Goal: Task Accomplishment & Management: Complete application form

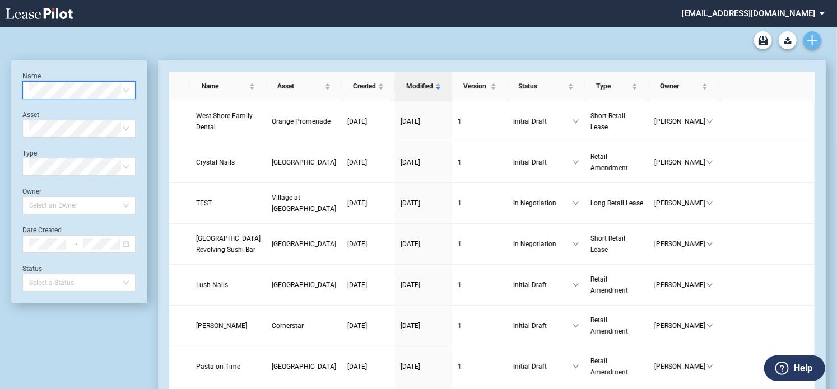
click at [815, 41] on icon "Create new document" at bounding box center [812, 40] width 10 height 10
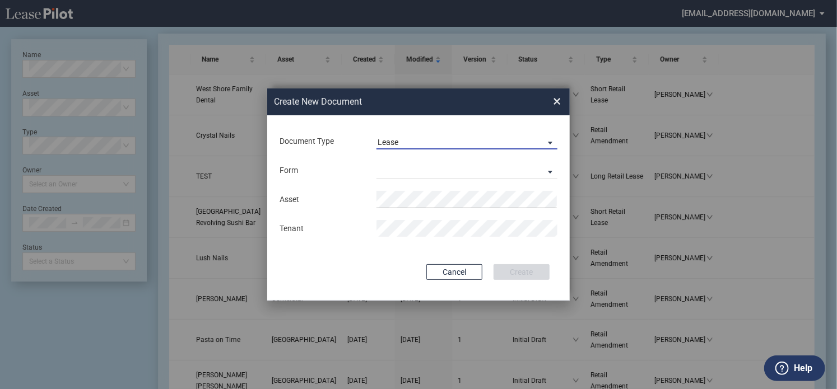
click at [426, 138] on span "Lease" at bounding box center [457, 142] width 161 height 11
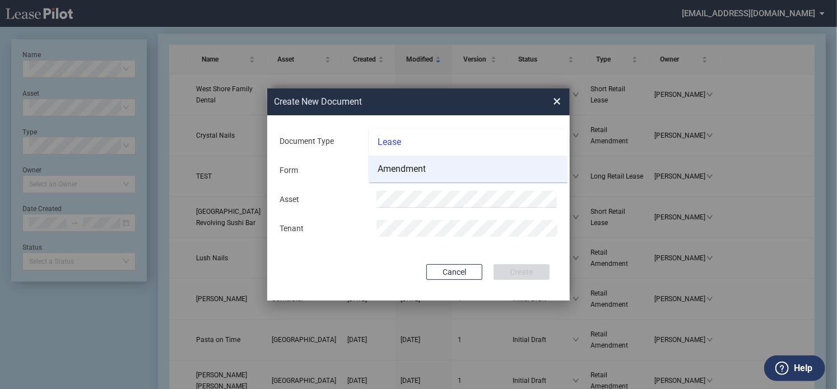
click at [409, 171] on div "Amendment" at bounding box center [401, 169] width 48 height 12
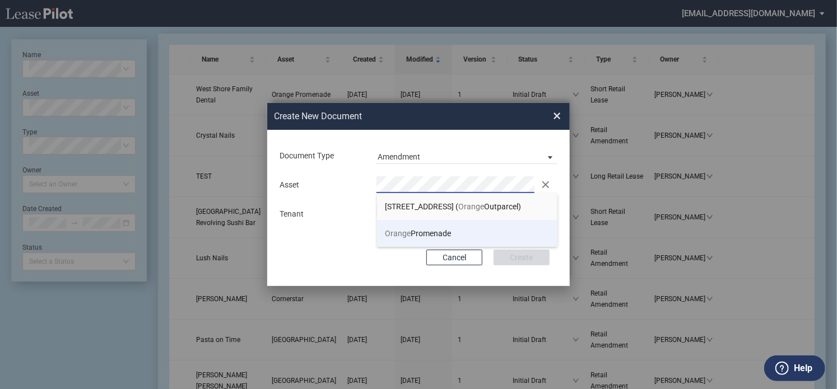
click at [398, 238] on span "Orange" at bounding box center [398, 233] width 26 height 9
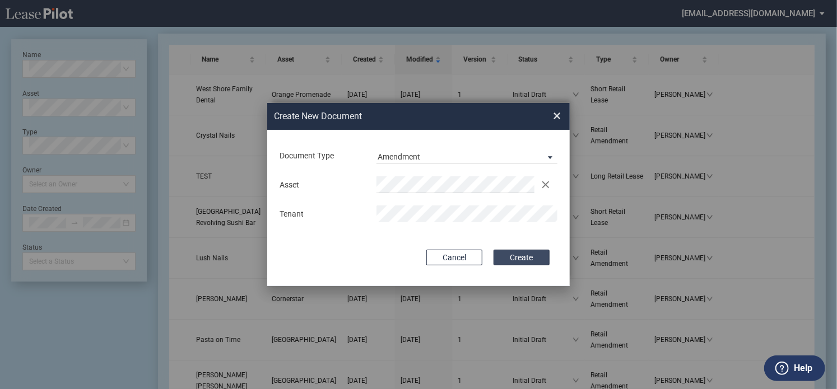
click at [534, 258] on button "Create" at bounding box center [521, 258] width 56 height 16
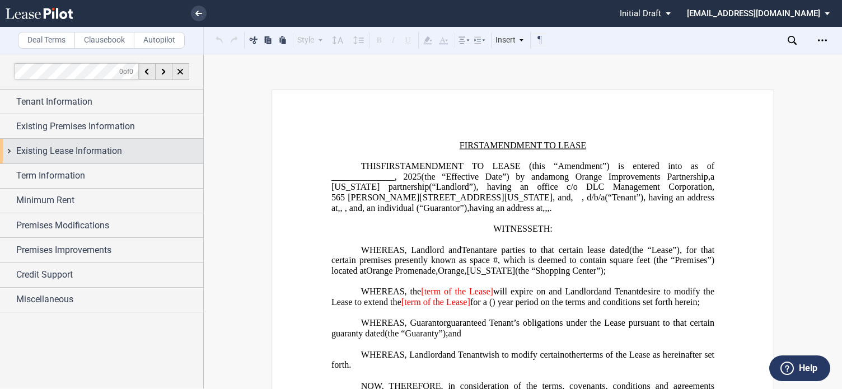
click at [9, 154] on div "Existing Lease Information" at bounding box center [101, 151] width 203 height 24
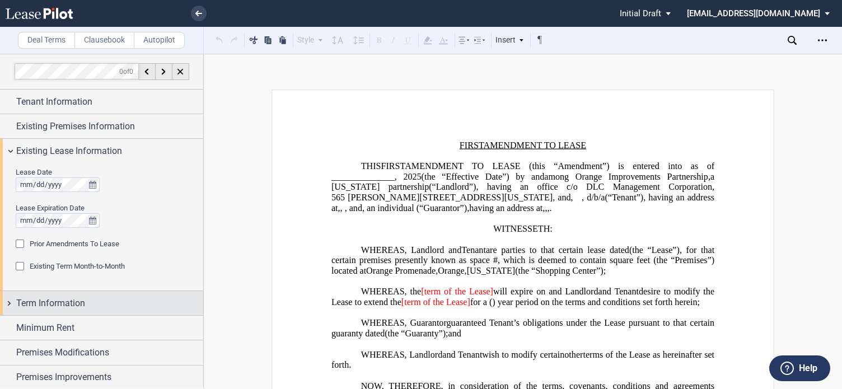
click at [8, 302] on div "Term Information" at bounding box center [101, 303] width 203 height 24
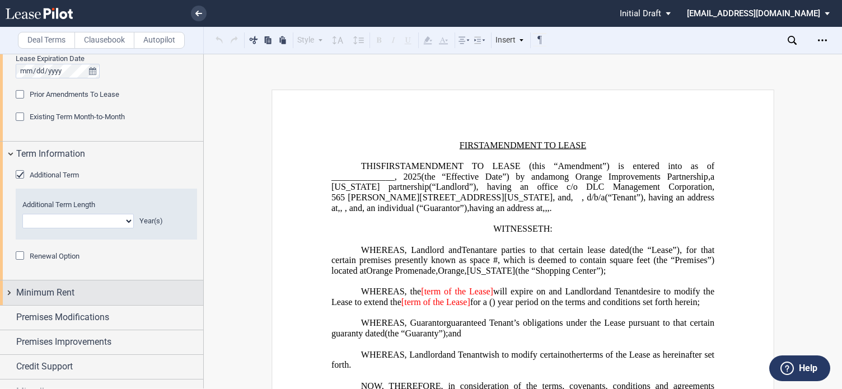
click at [9, 281] on div "Minimum Rent" at bounding box center [101, 293] width 203 height 24
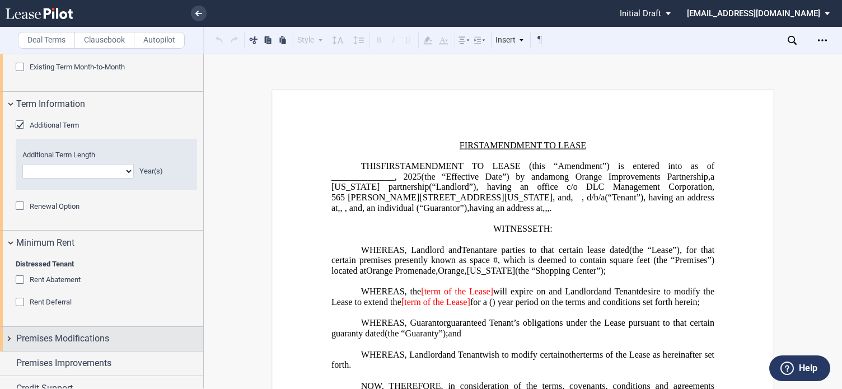
scroll to position [235, 0]
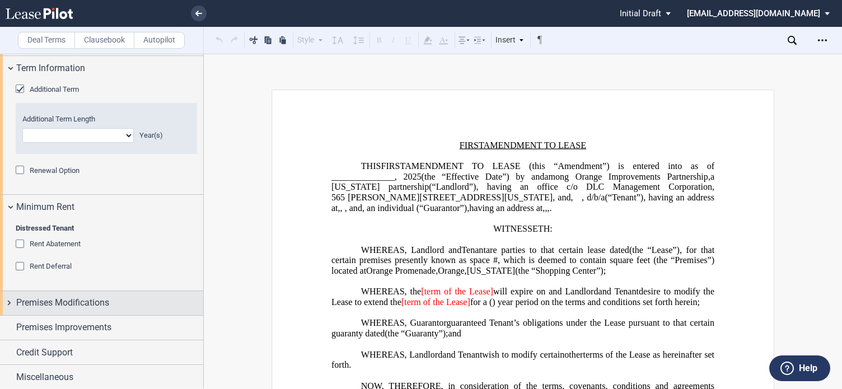
click at [9, 302] on div "Premises Modifications" at bounding box center [101, 303] width 203 height 24
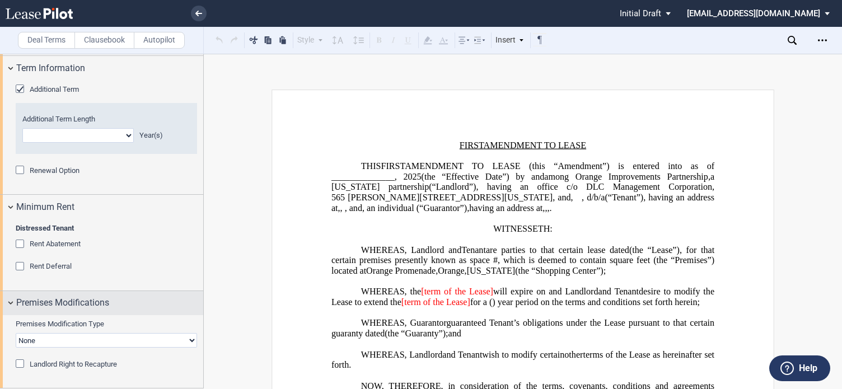
scroll to position [308, 0]
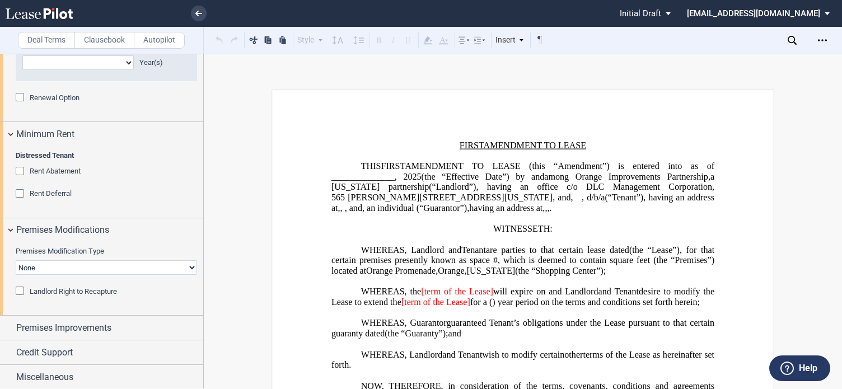
click at [86, 269] on select "None Expansion Relocation" at bounding box center [106, 267] width 181 height 15
select select "expansion"
click at [16, 260] on select "None Expansion Relocation" at bounding box center [106, 267] width 181 height 15
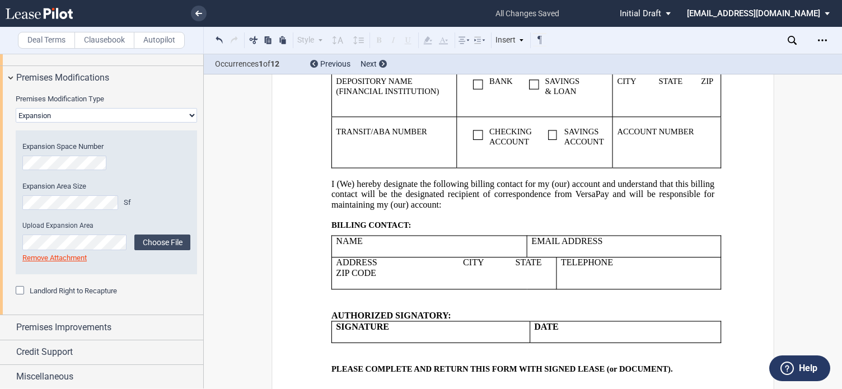
scroll to position [3979, 0]
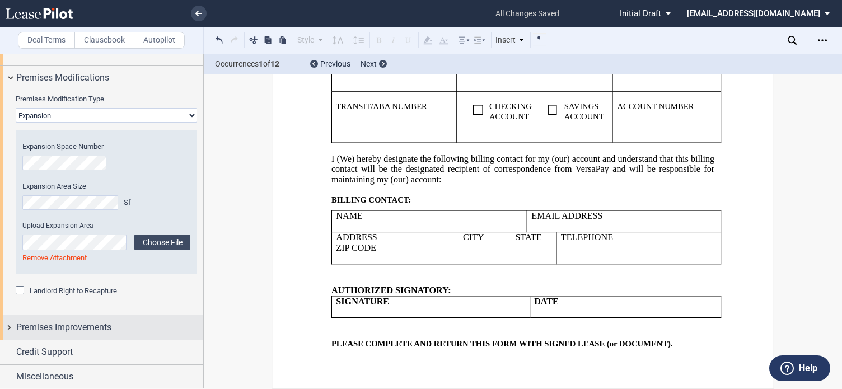
click at [74, 325] on span "Premises Improvements" at bounding box center [63, 327] width 95 height 13
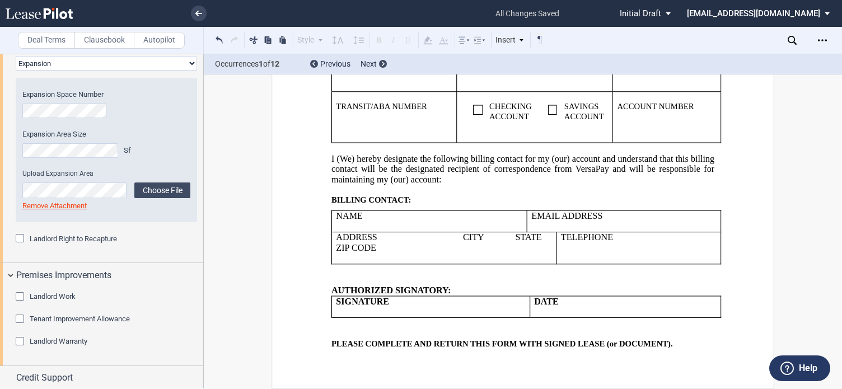
scroll to position [538, 0]
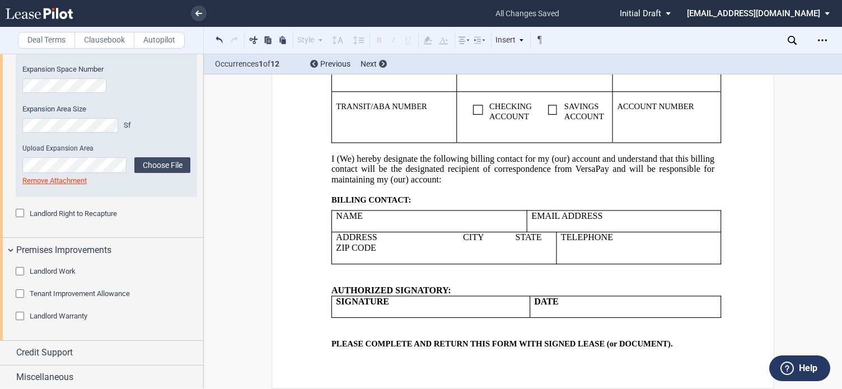
click at [22, 270] on div "Landlord Work" at bounding box center [21, 272] width 11 height 11
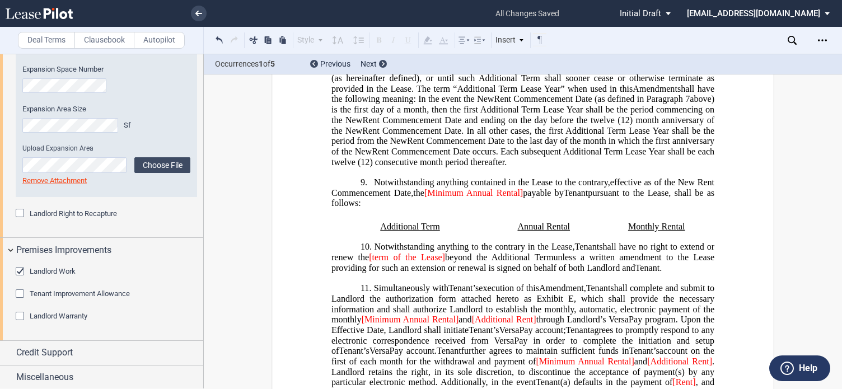
scroll to position [798, 0]
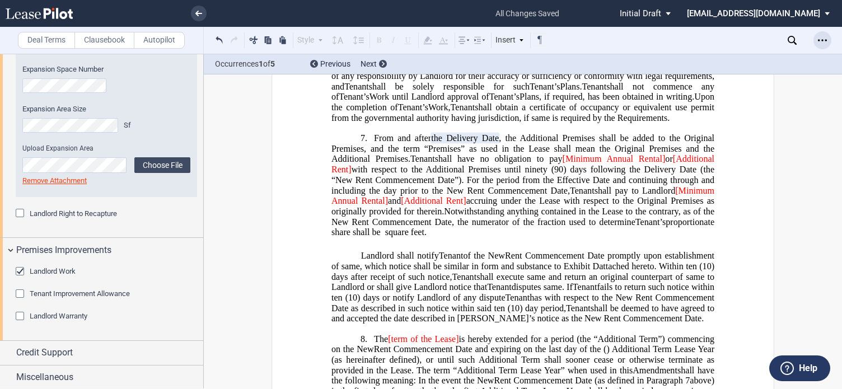
click at [826, 43] on icon "Open Lease options menu" at bounding box center [822, 40] width 9 height 9
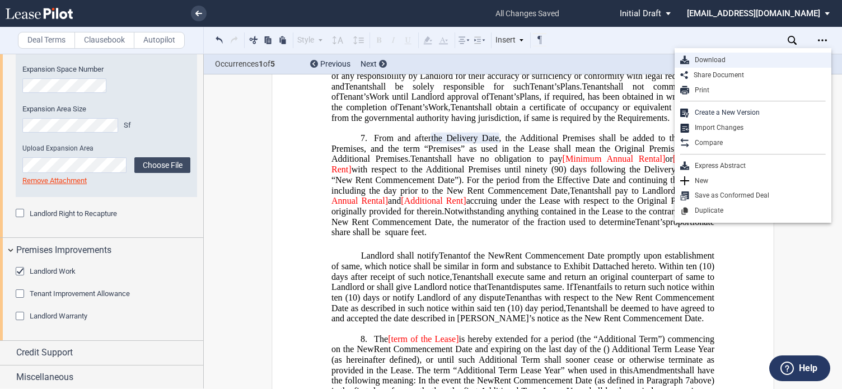
click at [736, 60] on div "Download" at bounding box center [757, 60] width 137 height 10
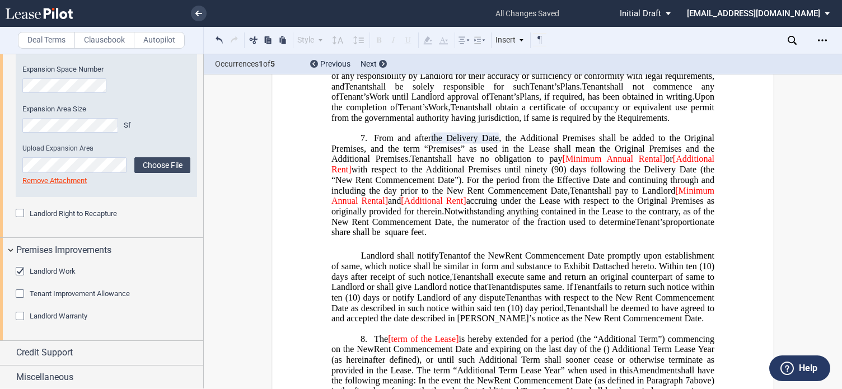
drag, startPoint x: 737, startPoint y: 125, endPoint x: 737, endPoint y: 118, distance: 7.3
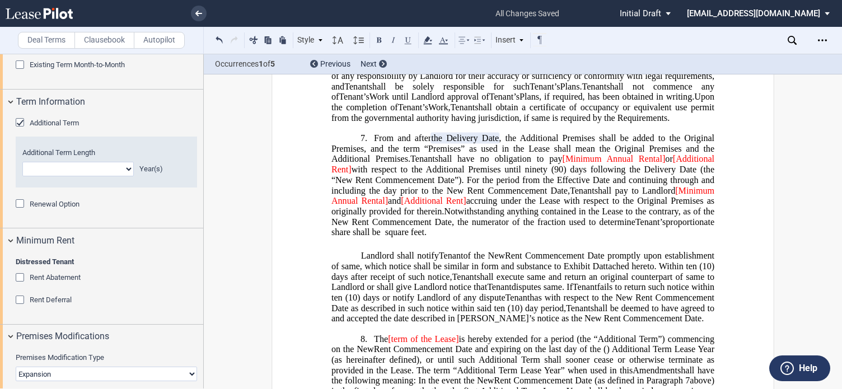
scroll to position [0, 0]
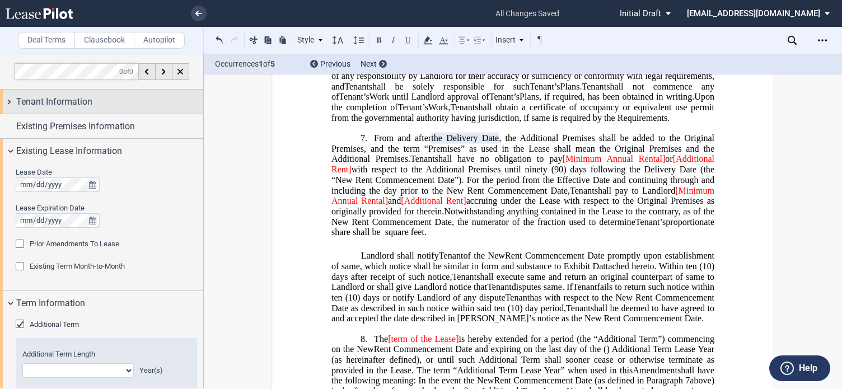
click at [46, 106] on span "Tenant Information" at bounding box center [54, 101] width 76 height 13
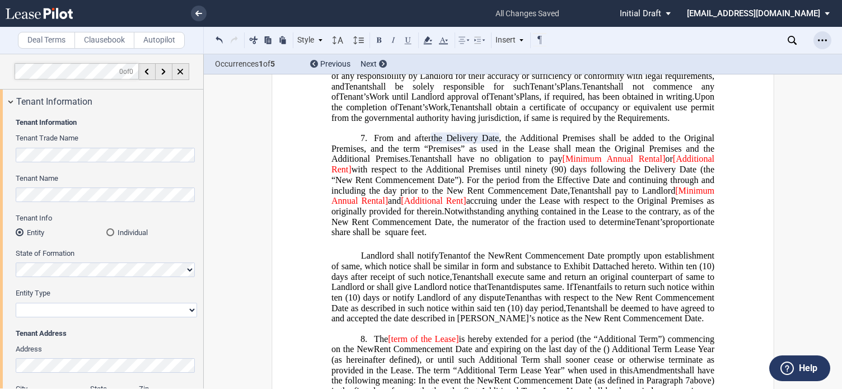
click at [824, 38] on icon "Open Lease options menu" at bounding box center [822, 40] width 9 height 9
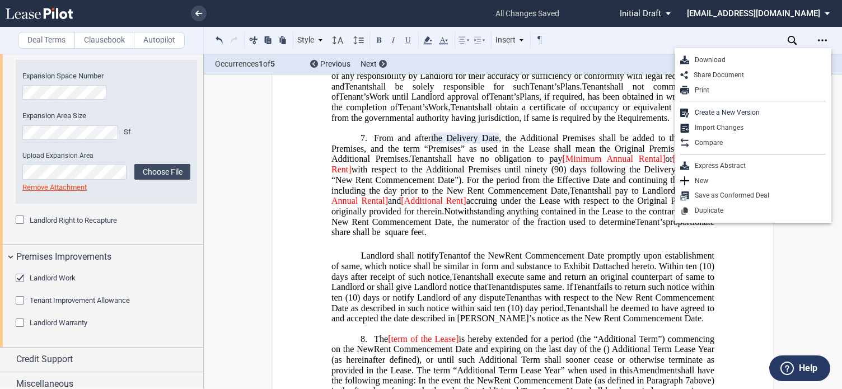
scroll to position [893, 0]
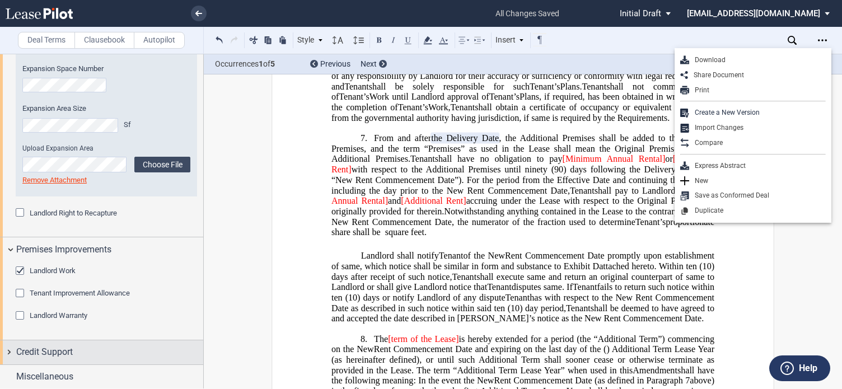
click at [47, 354] on span "Credit Support" at bounding box center [44, 351] width 57 height 13
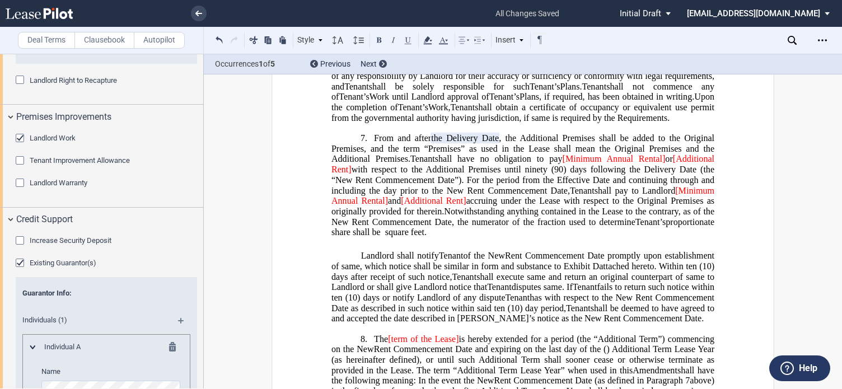
scroll to position [1229, 0]
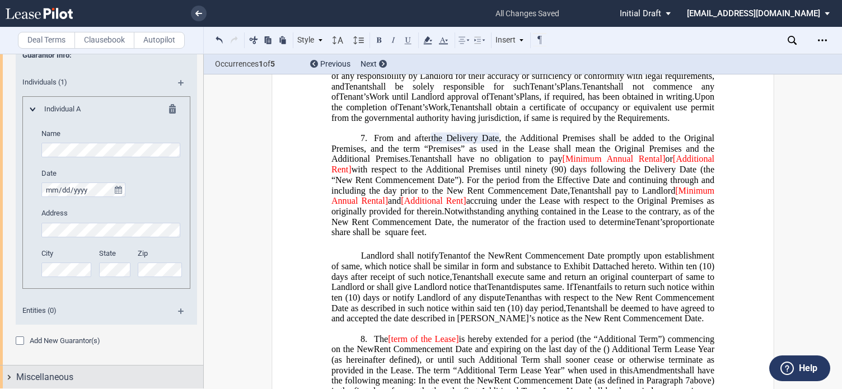
click at [48, 371] on span "Miscellaneous" at bounding box center [44, 377] width 57 height 13
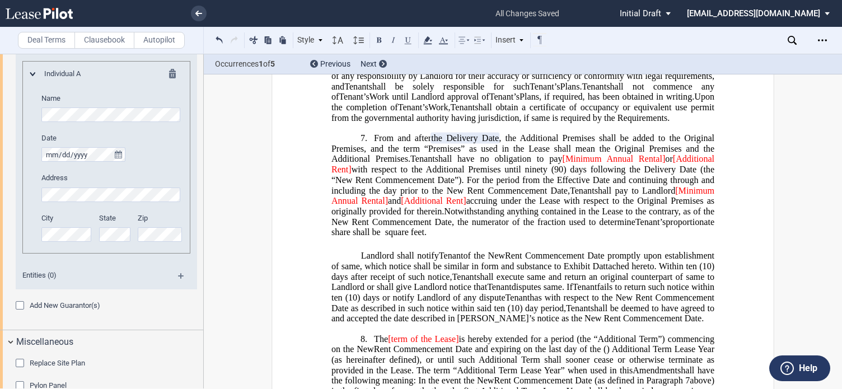
scroll to position [1318, 0]
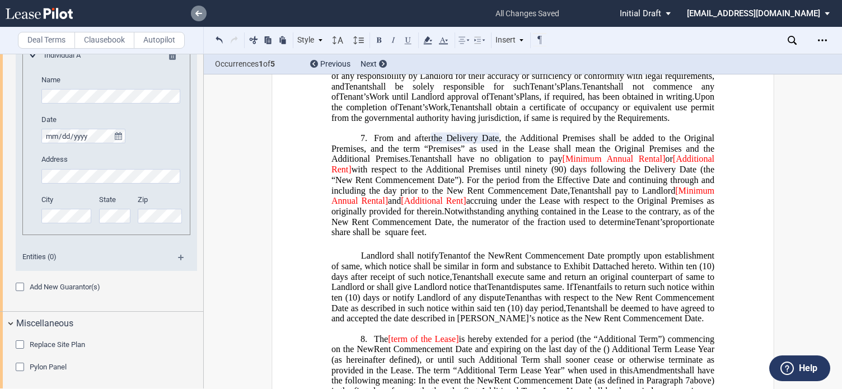
click at [198, 13] on use at bounding box center [198, 14] width 7 height 6
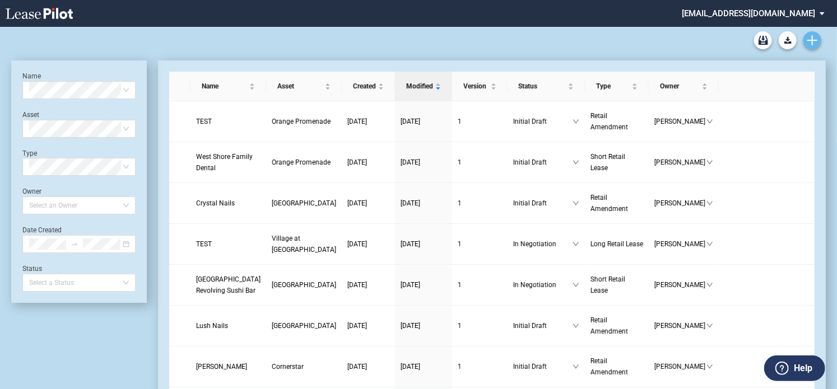
click at [809, 46] on link "Create new document" at bounding box center [812, 40] width 18 height 18
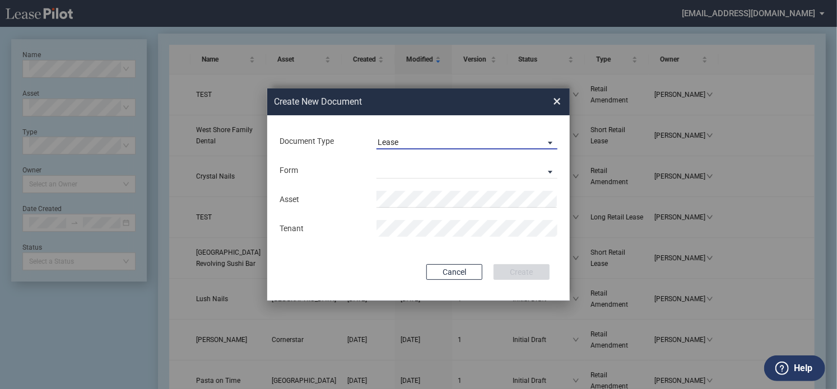
click at [409, 142] on span "Lease" at bounding box center [457, 142] width 161 height 11
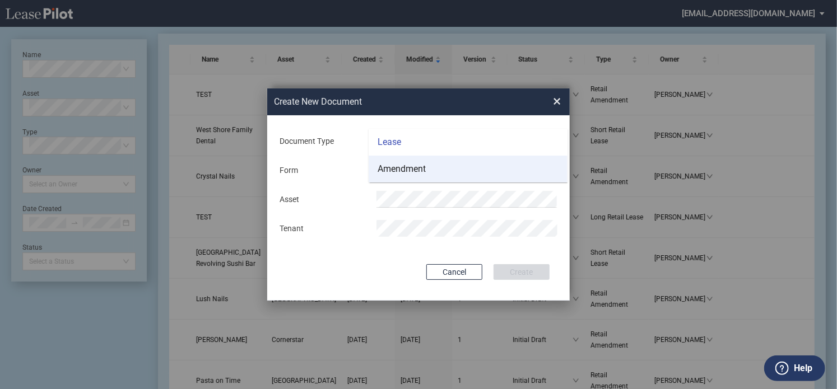
click at [409, 173] on div "Amendment" at bounding box center [401, 169] width 48 height 12
click at [396, 170] on div "Amendment" at bounding box center [401, 169] width 48 height 12
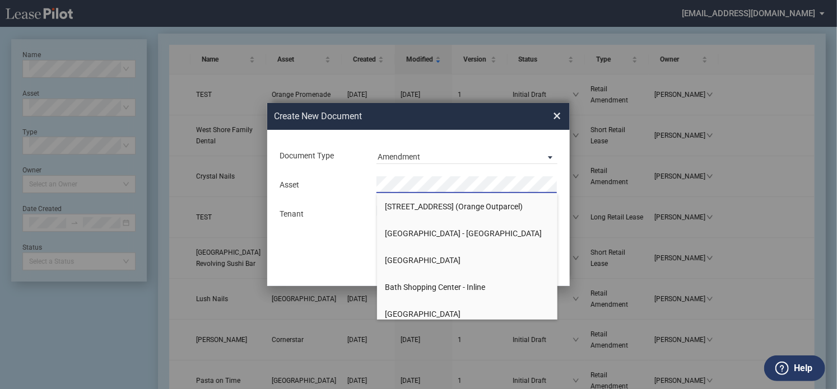
click at [564, 109] on div "Create New Document Create New Conformed Deal ×" at bounding box center [418, 116] width 302 height 27
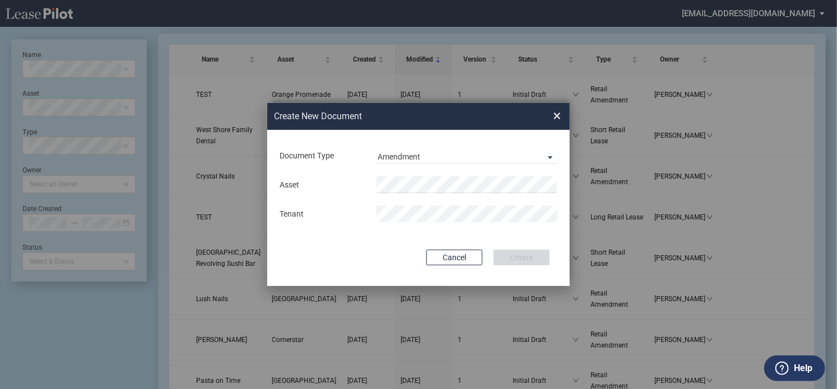
click at [426, 195] on div "Asset Tenant" at bounding box center [418, 199] width 280 height 58
click at [351, 245] on div "Document Type Amendment Deal Type Retail Deal Type Retail Form Retail Amendment…" at bounding box center [418, 208] width 302 height 156
drag, startPoint x: 548, startPoint y: 190, endPoint x: 536, endPoint y: 184, distance: 13.0
click at [546, 186] on md-icon "Create New ..." at bounding box center [545, 185] width 12 height 12
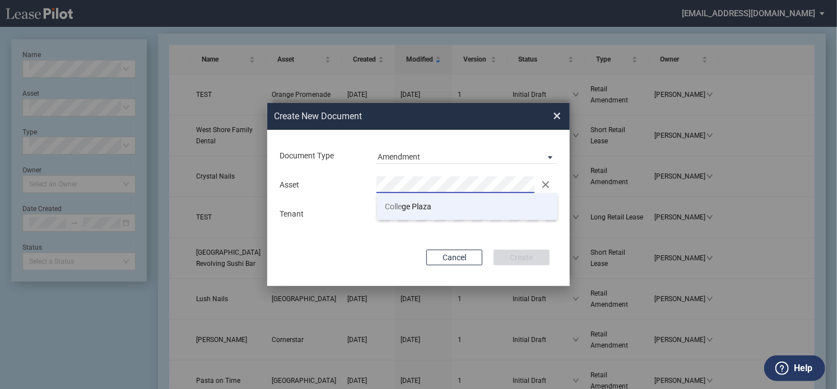
click at [430, 205] on span "Colle ge Plaza" at bounding box center [408, 206] width 46 height 9
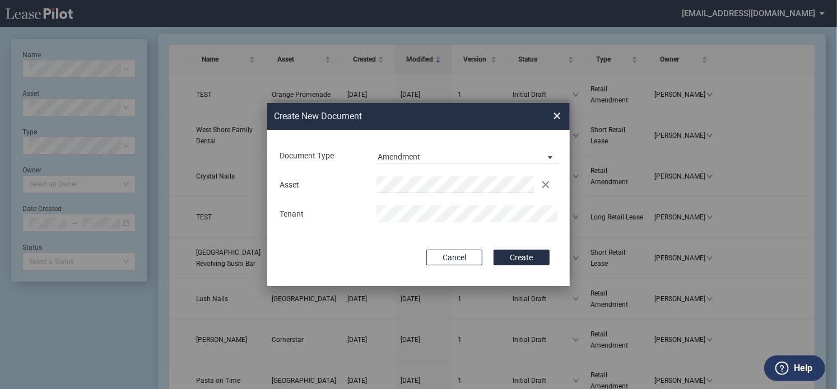
click at [517, 252] on button "Create" at bounding box center [521, 258] width 56 height 16
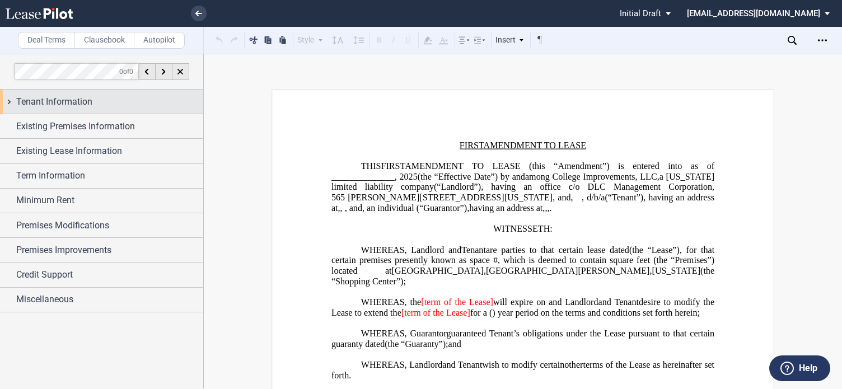
click at [4, 102] on div "Tenant Information" at bounding box center [101, 102] width 203 height 24
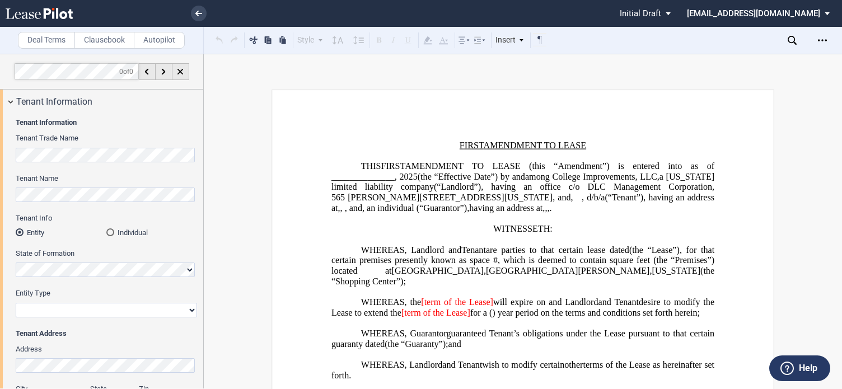
scroll to position [278, 0]
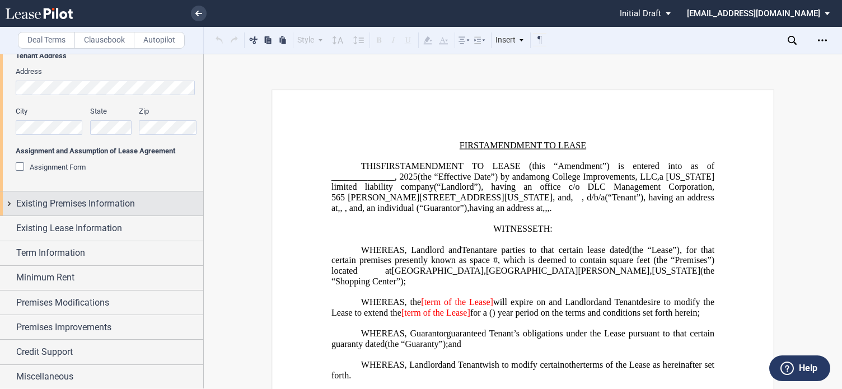
click at [15, 203] on div "Existing Premises Information" at bounding box center [101, 203] width 203 height 24
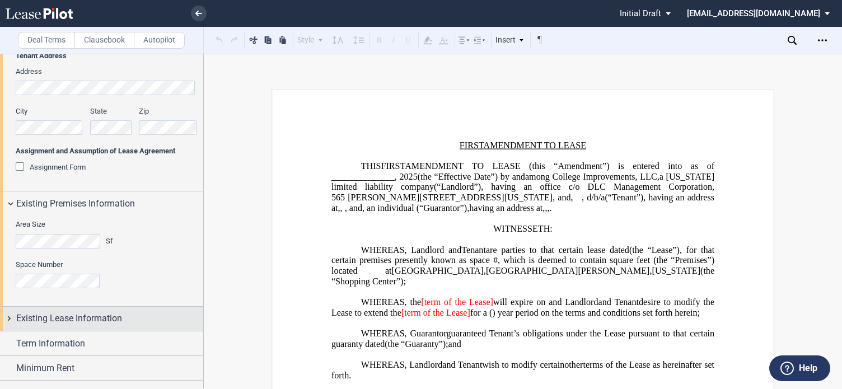
scroll to position [368, 0]
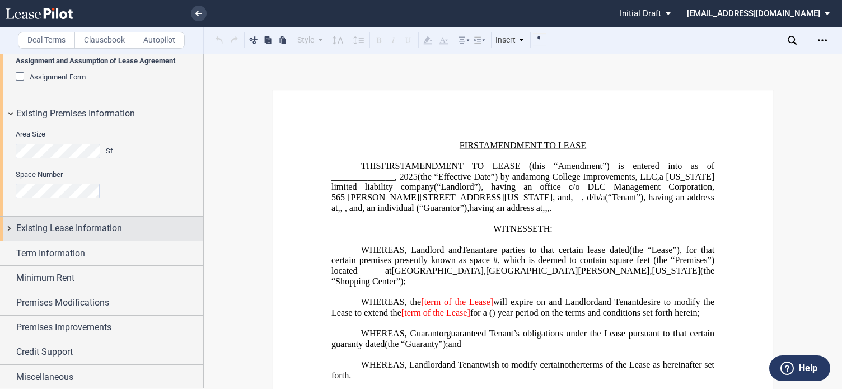
click at [15, 231] on div "Existing Lease Information" at bounding box center [101, 229] width 203 height 24
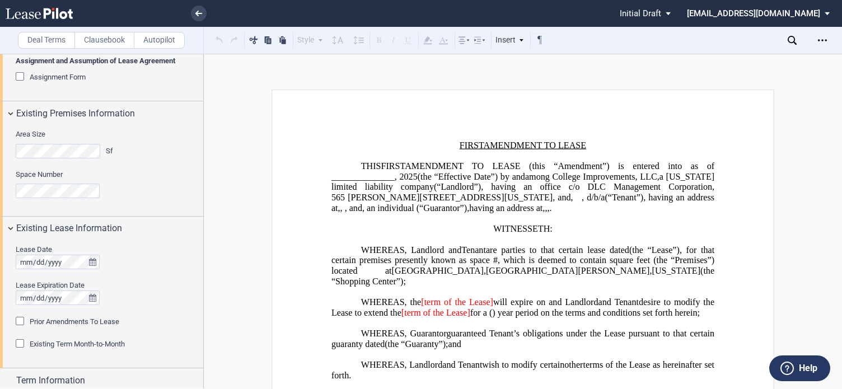
scroll to position [424, 0]
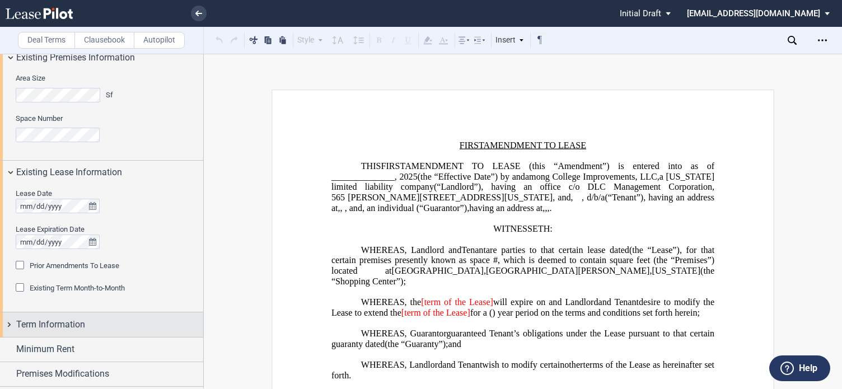
click at [12, 327] on div "Term Information" at bounding box center [101, 324] width 203 height 24
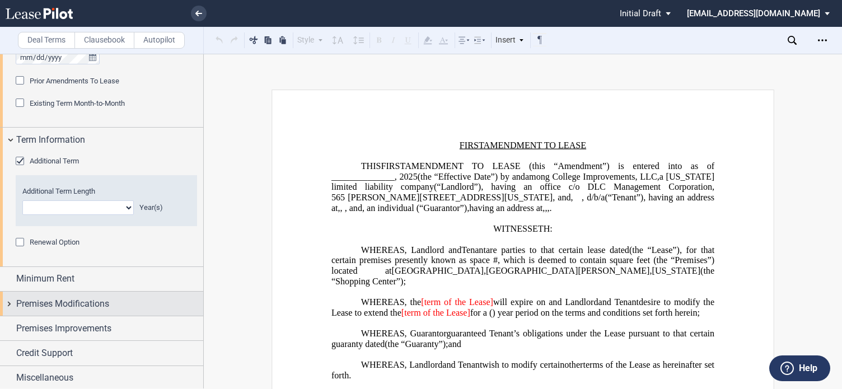
click at [11, 300] on div "Premises Modifications" at bounding box center [101, 304] width 203 height 24
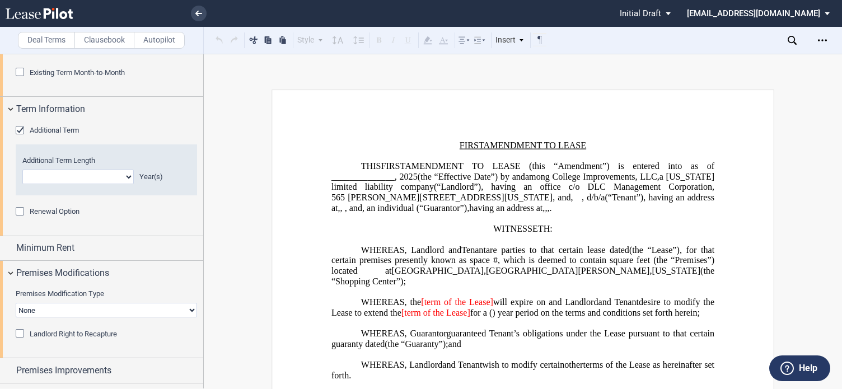
scroll to position [666, 0]
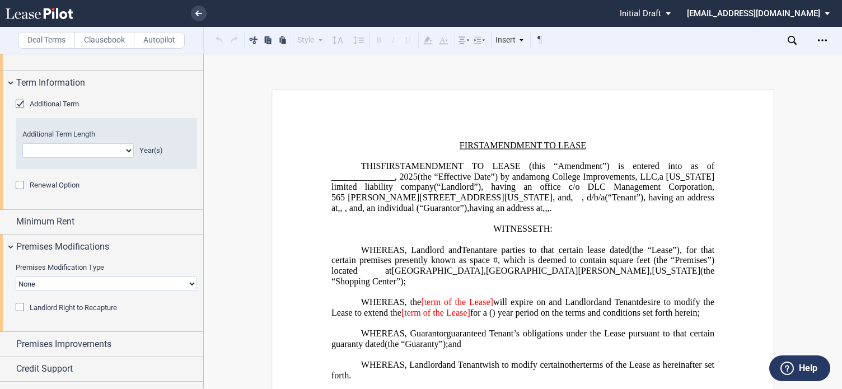
click at [30, 284] on select "None Expansion Relocation" at bounding box center [106, 284] width 181 height 15
select select "expansion"
click at [16, 277] on select "None Expansion Relocation" at bounding box center [106, 284] width 181 height 15
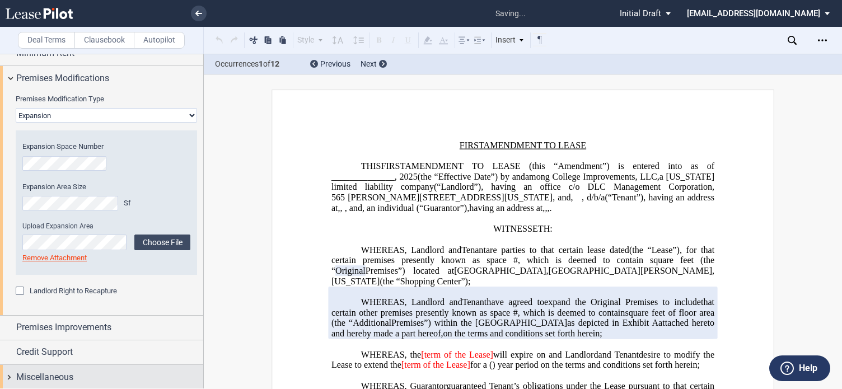
scroll to position [56, 0]
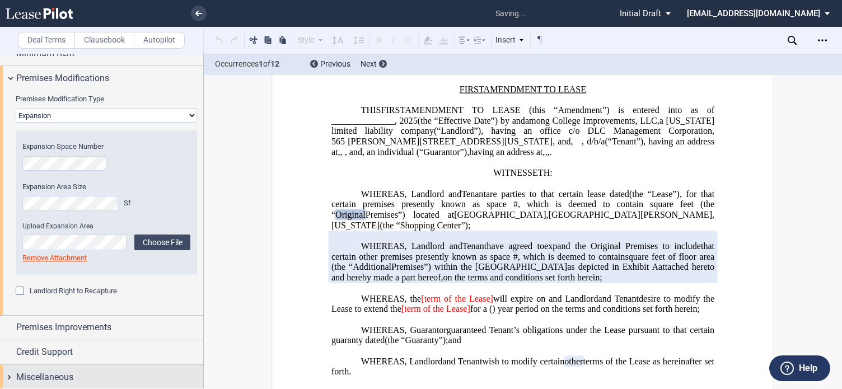
click at [60, 374] on span "Miscellaneous" at bounding box center [44, 377] width 57 height 13
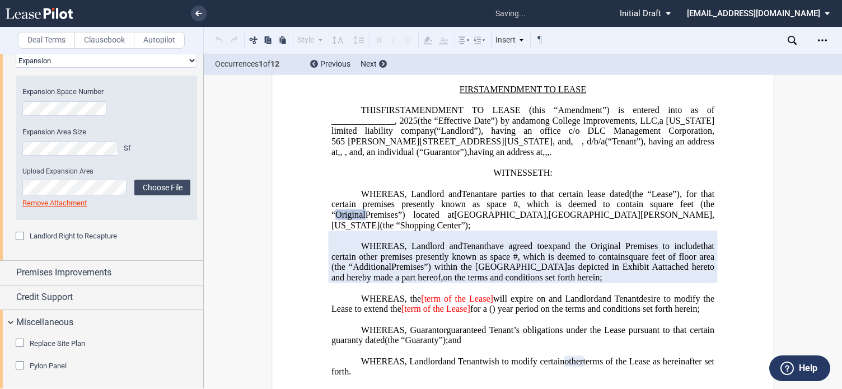
scroll to position [890, 0]
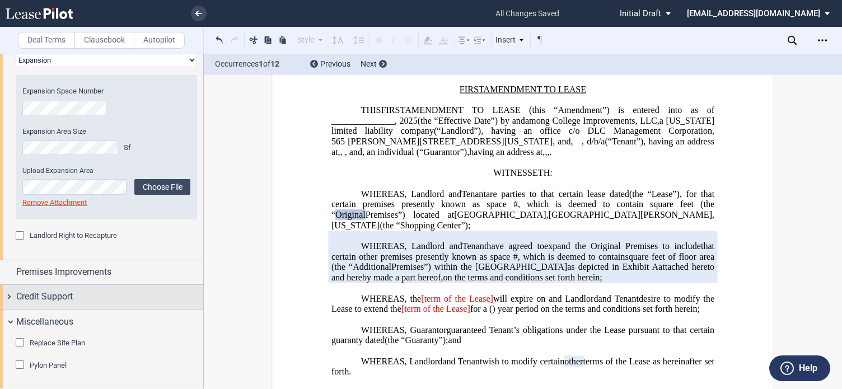
click at [34, 292] on span "Credit Support" at bounding box center [44, 296] width 57 height 13
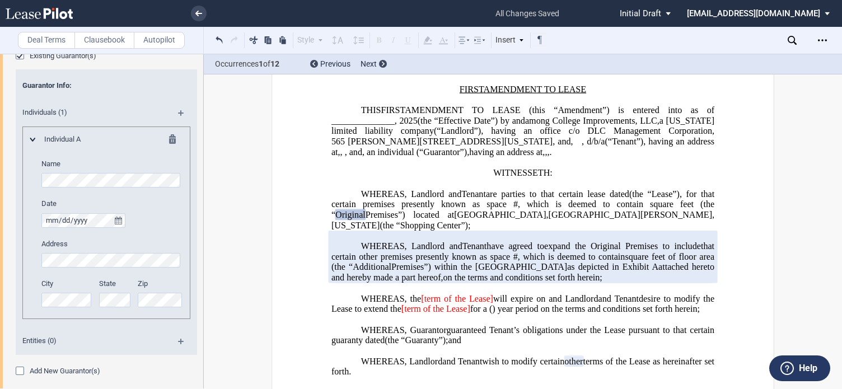
scroll to position [1261, 0]
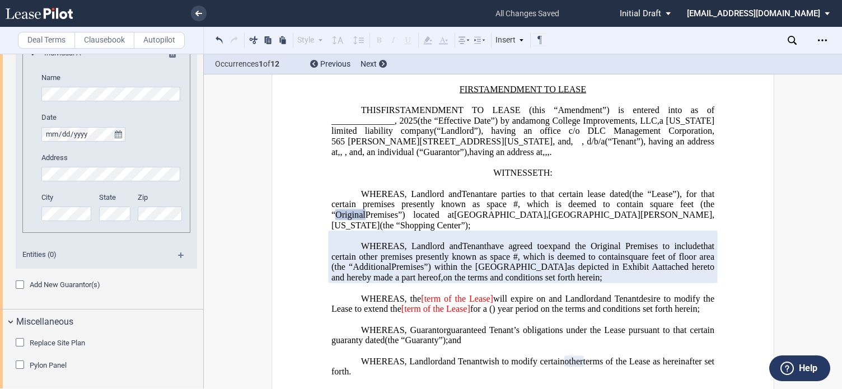
click at [20, 284] on div "Add New Guarantor(s)" at bounding box center [21, 286] width 11 height 11
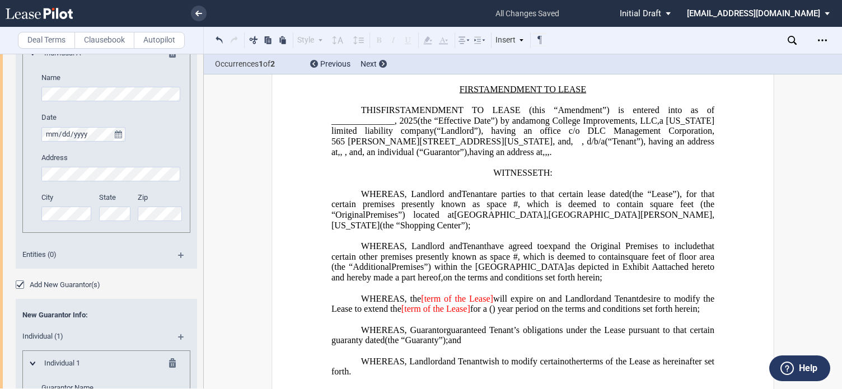
scroll to position [1037, 0]
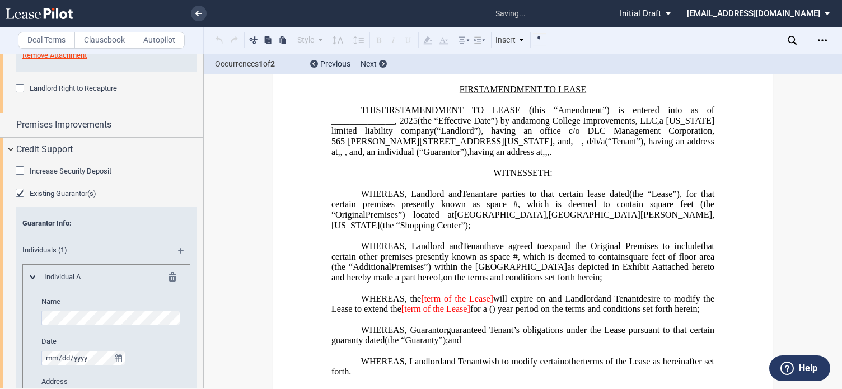
click at [24, 171] on div "Increase Security Deposit" at bounding box center [21, 171] width 11 height 11
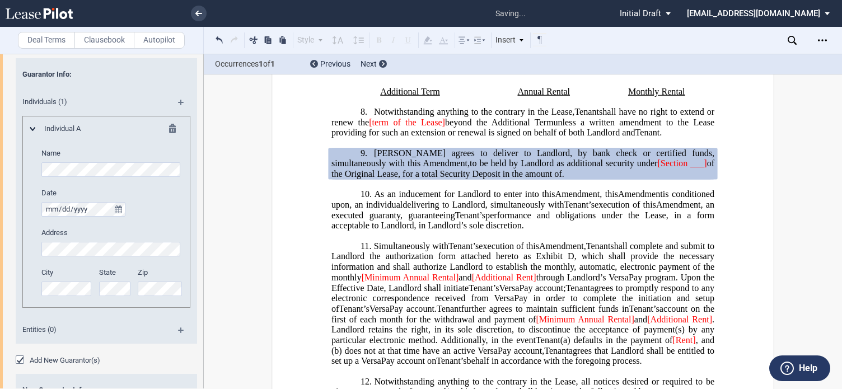
scroll to position [1317, 0]
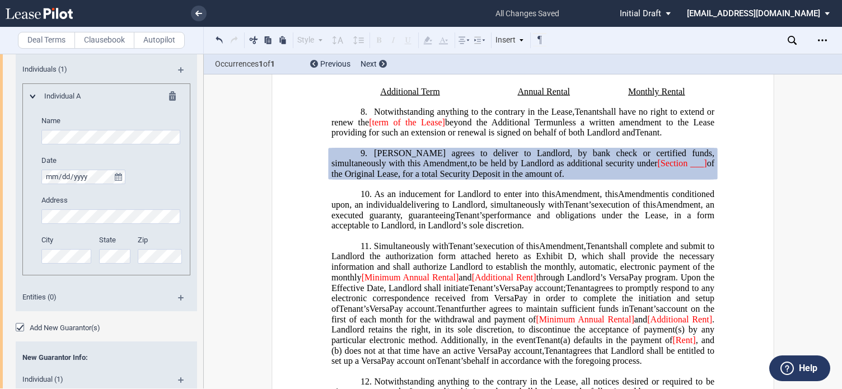
click at [20, 321] on div "Guarantor Info : Individuals (1) Individual A Name Date Release Date Address Ci…" at bounding box center [106, 175] width 181 height 293
click at [21, 327] on div "Add New Guarantor(s)" at bounding box center [21, 328] width 11 height 11
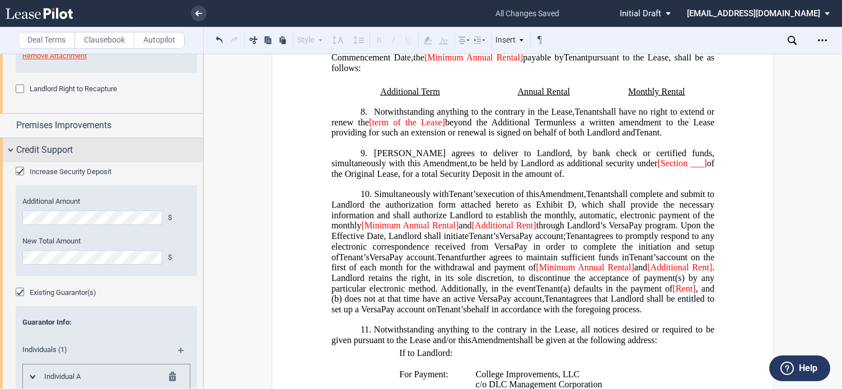
scroll to position [912, 0]
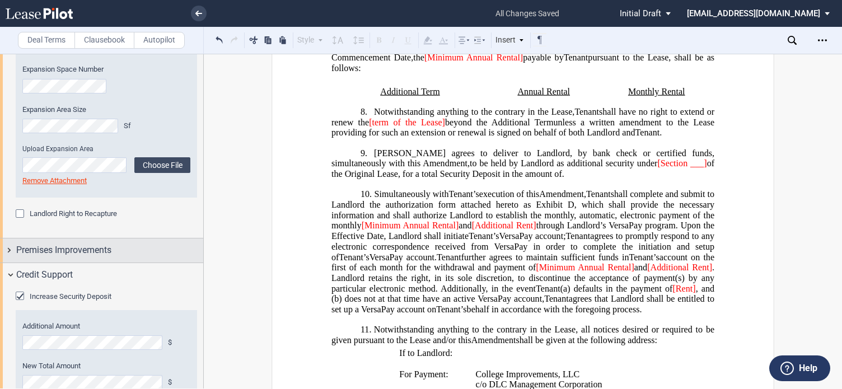
click at [22, 246] on span "Premises Improvements" at bounding box center [63, 250] width 95 height 13
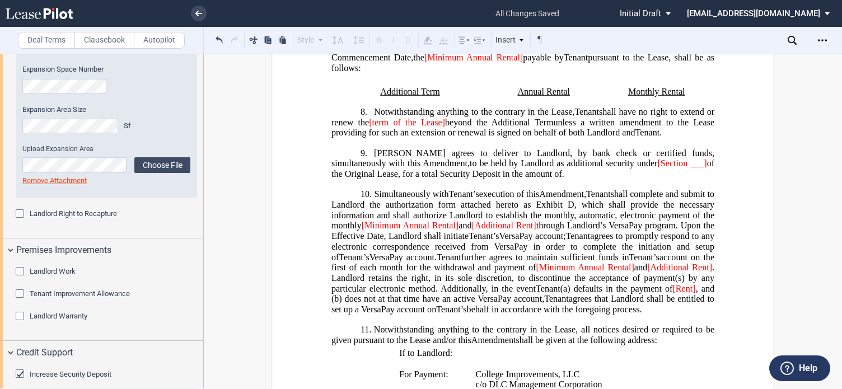
drag, startPoint x: 21, startPoint y: 270, endPoint x: 31, endPoint y: 270, distance: 10.6
click at [20, 270] on div "Landlord Work" at bounding box center [21, 272] width 11 height 11
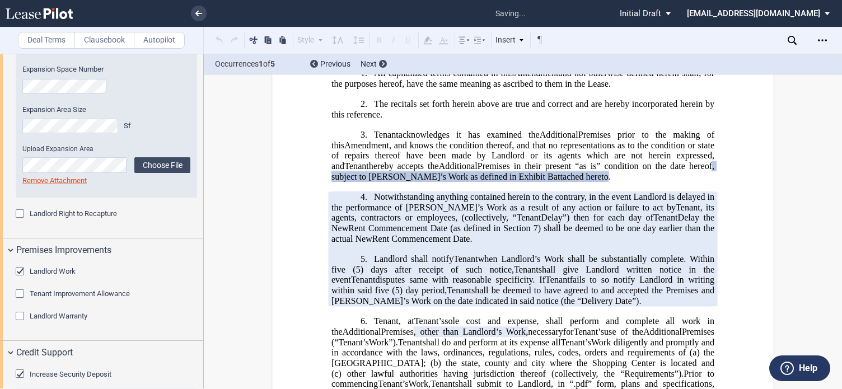
scroll to position [15, 0]
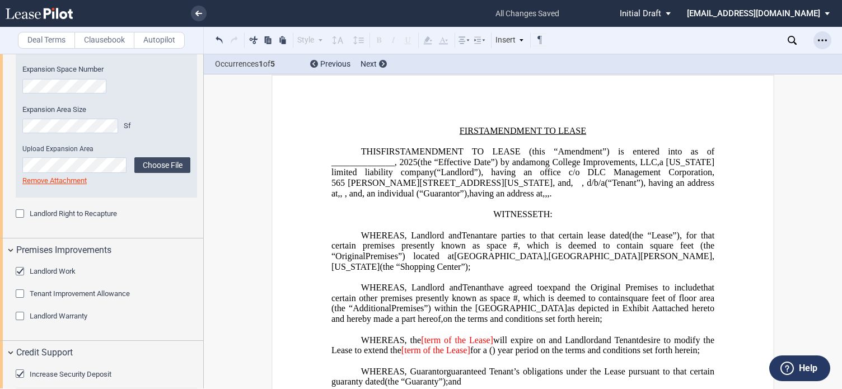
click at [817, 39] on div "Open Lease options menu" at bounding box center [823, 40] width 18 height 18
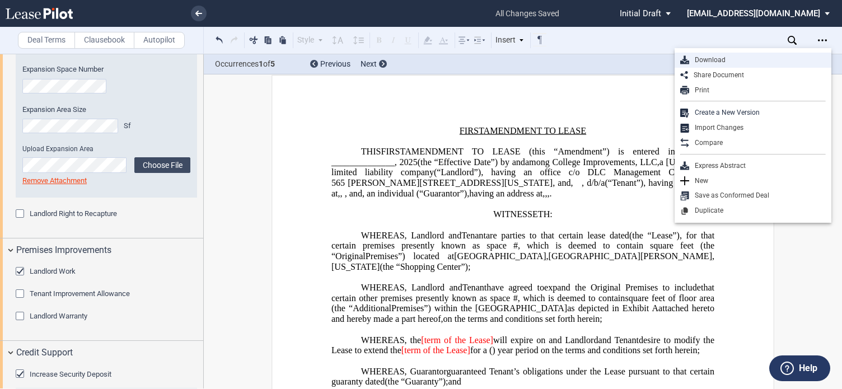
click at [718, 59] on div "Download" at bounding box center [757, 60] width 137 height 10
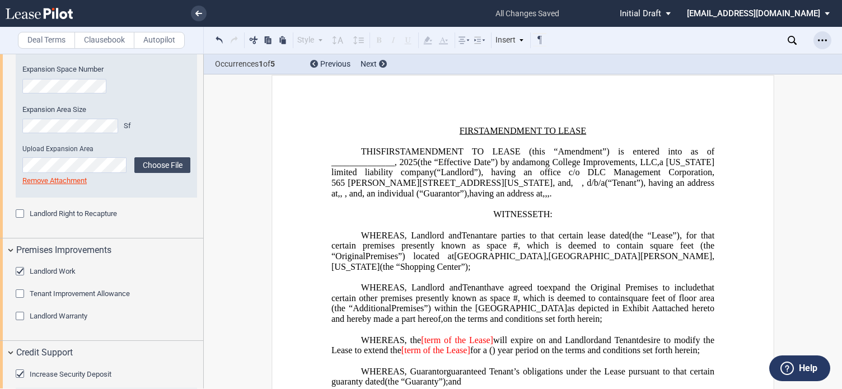
click at [825, 34] on div "Open Lease options menu" at bounding box center [823, 40] width 18 height 18
